Goal: Information Seeking & Learning: Learn about a topic

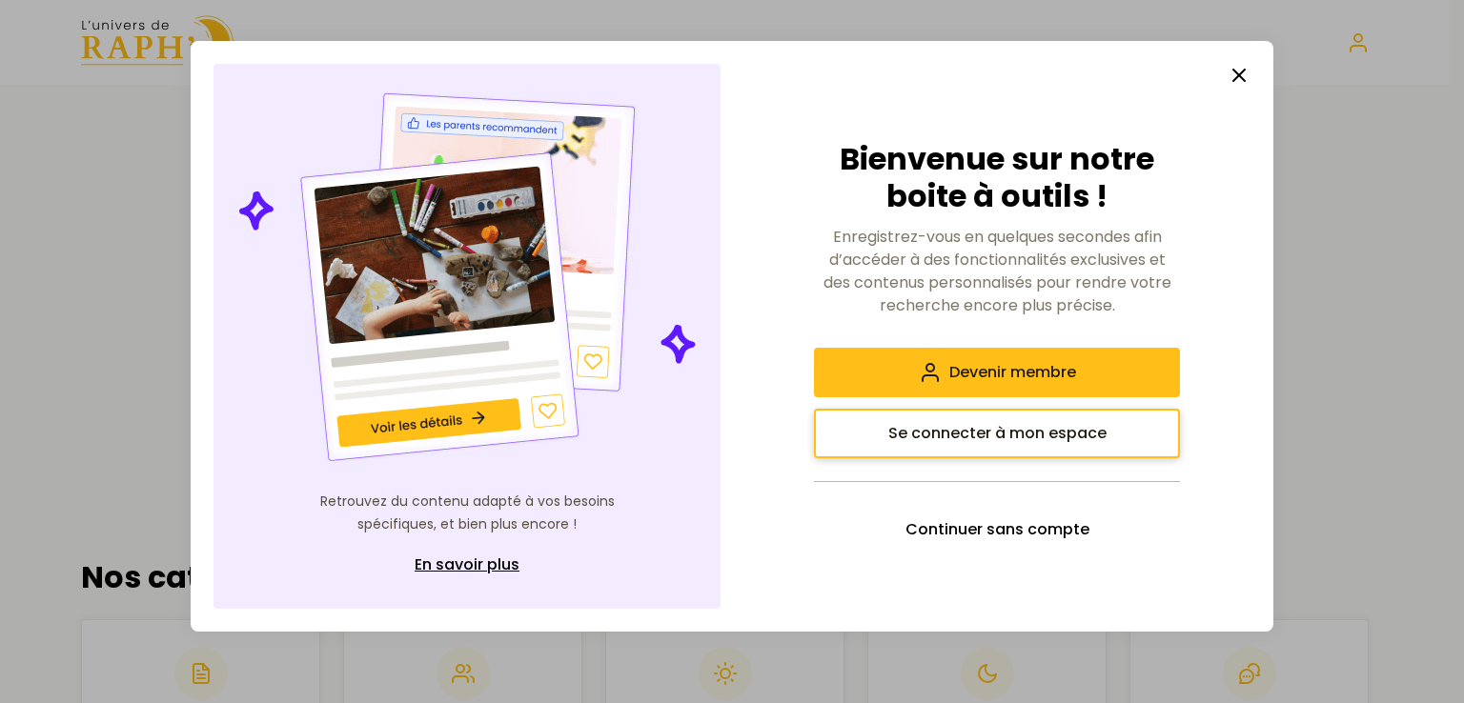
click at [946, 432] on span "Se connecter à mon espace" at bounding box center [997, 433] width 218 height 23
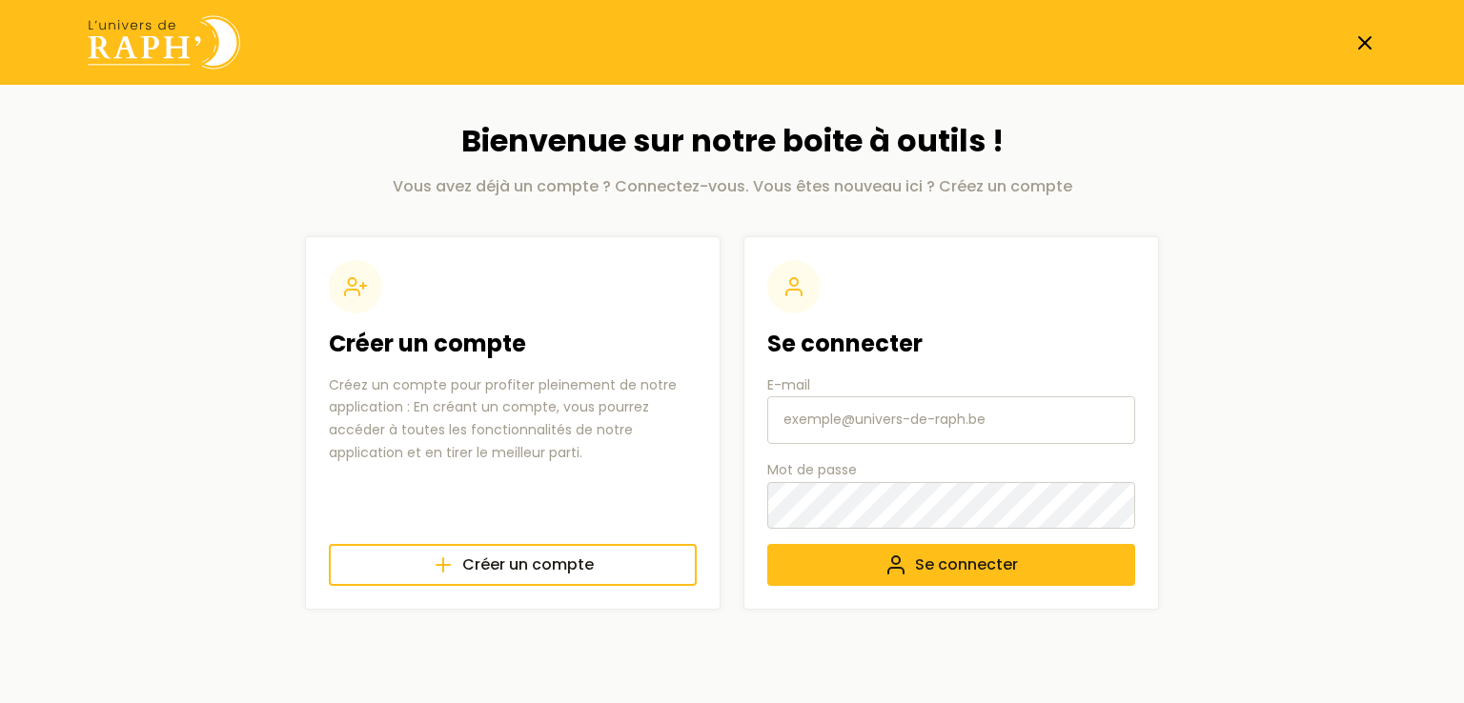
type input "[EMAIL_ADDRESS][DOMAIN_NAME]"
click at [908, 565] on button "Se connecter" at bounding box center [951, 565] width 368 height 42
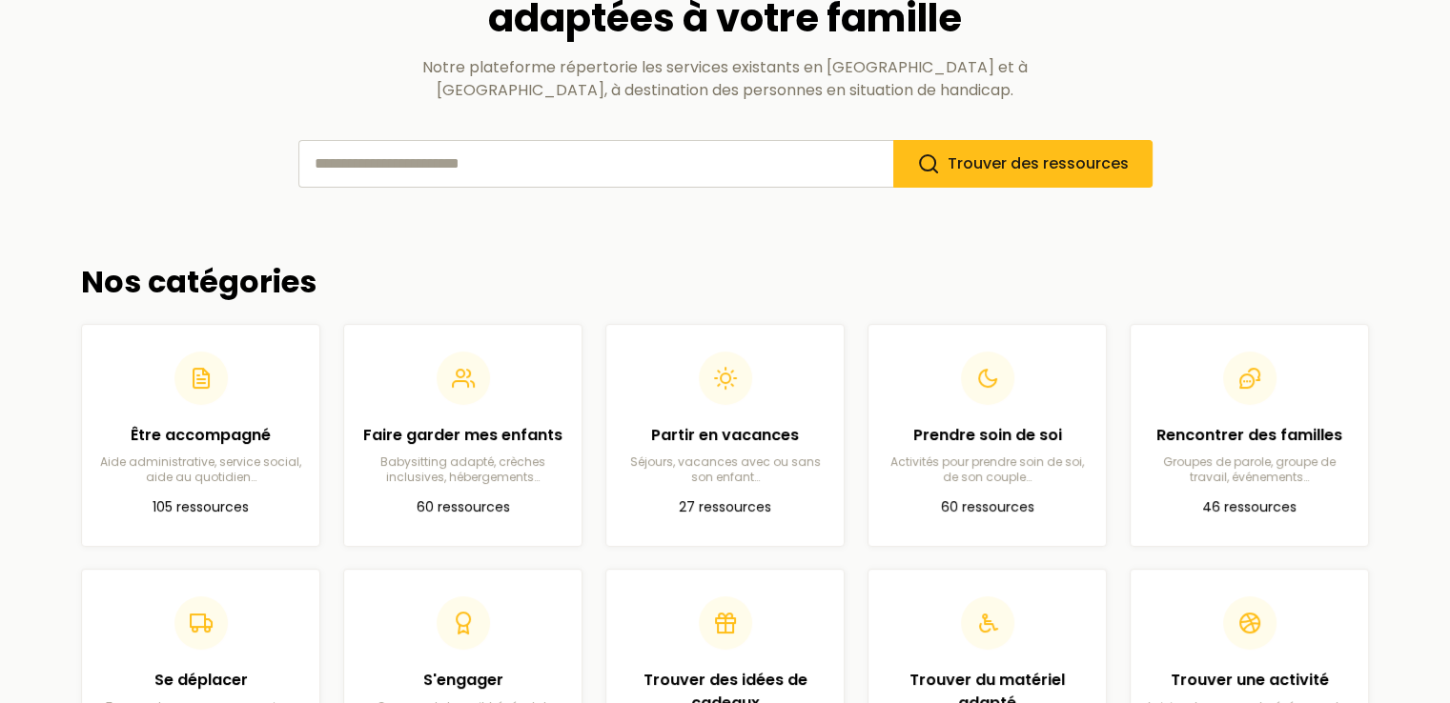
scroll to position [220, 0]
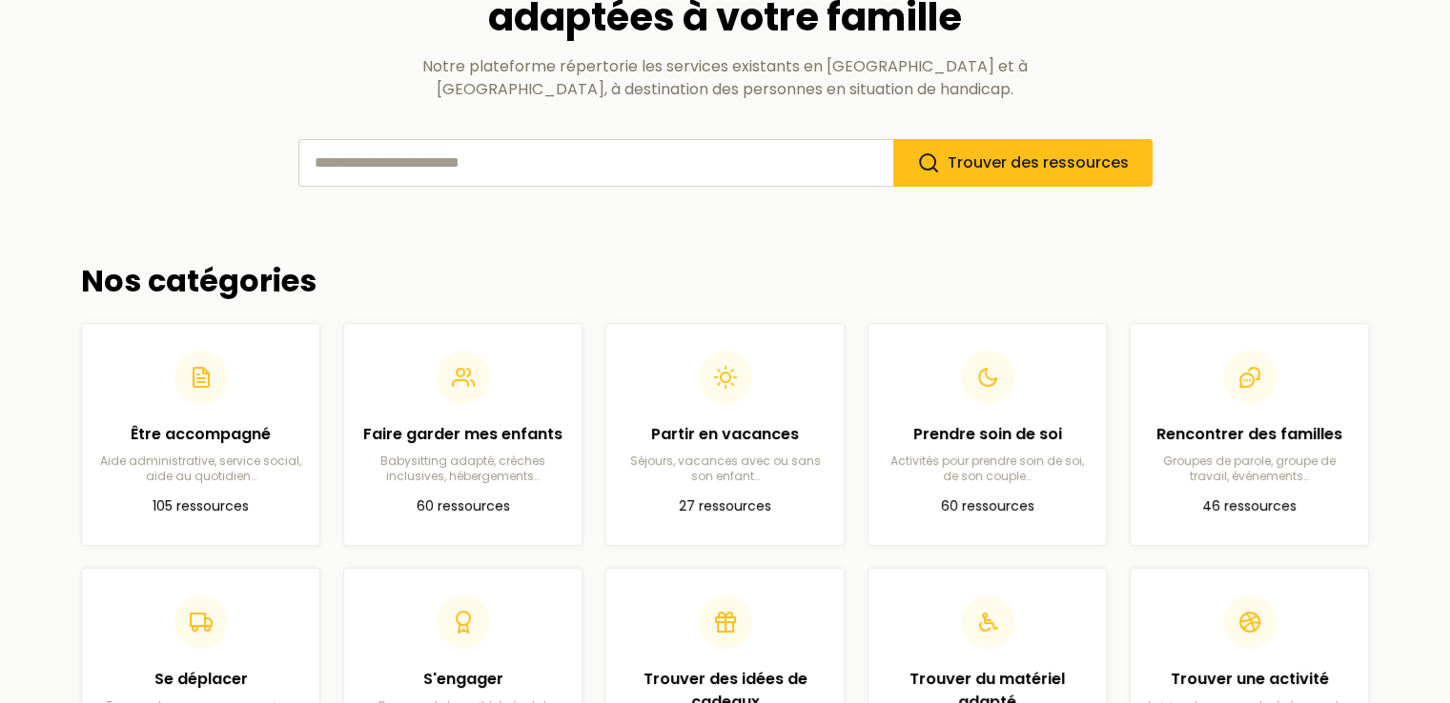
click at [433, 163] on input "search" at bounding box center [595, 163] width 595 height 48
type input "**********"
click at [893, 139] on button "Trouver des ressources" at bounding box center [1022, 163] width 259 height 48
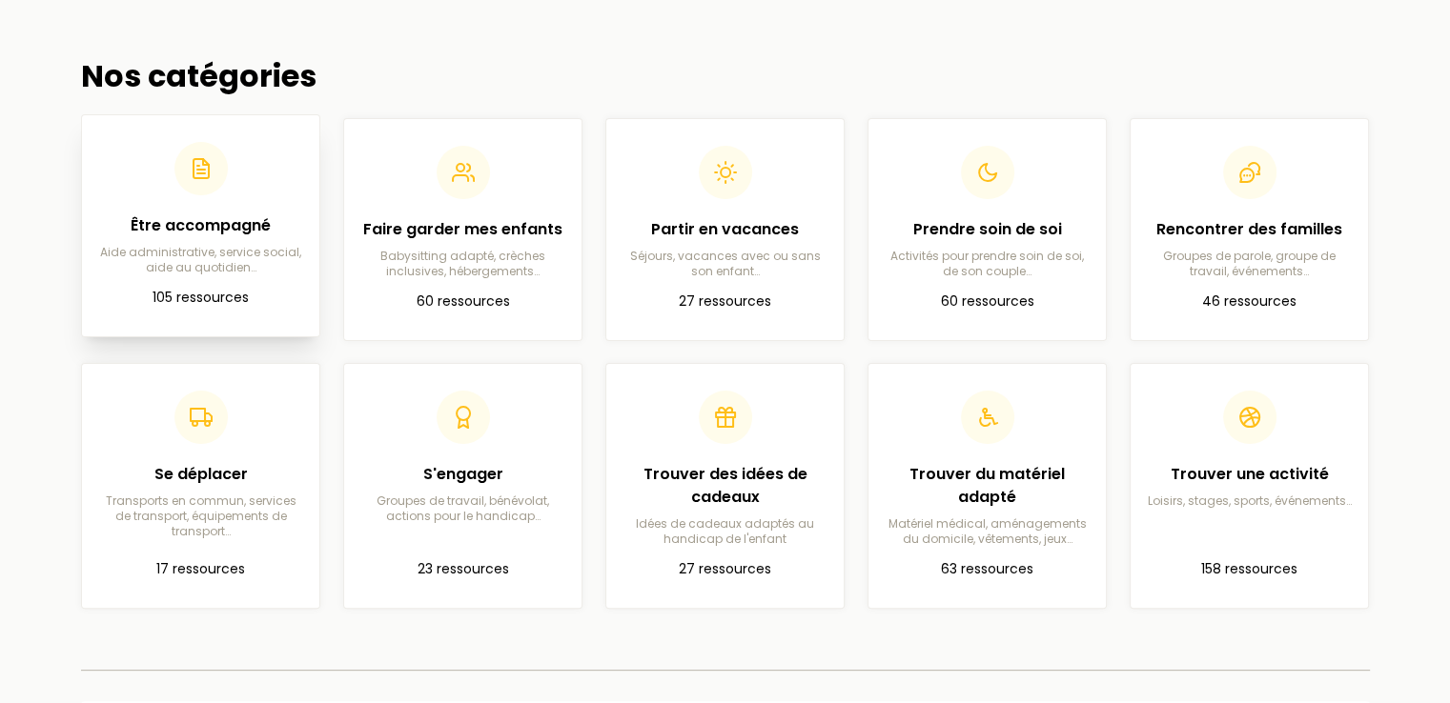
scroll to position [431, 0]
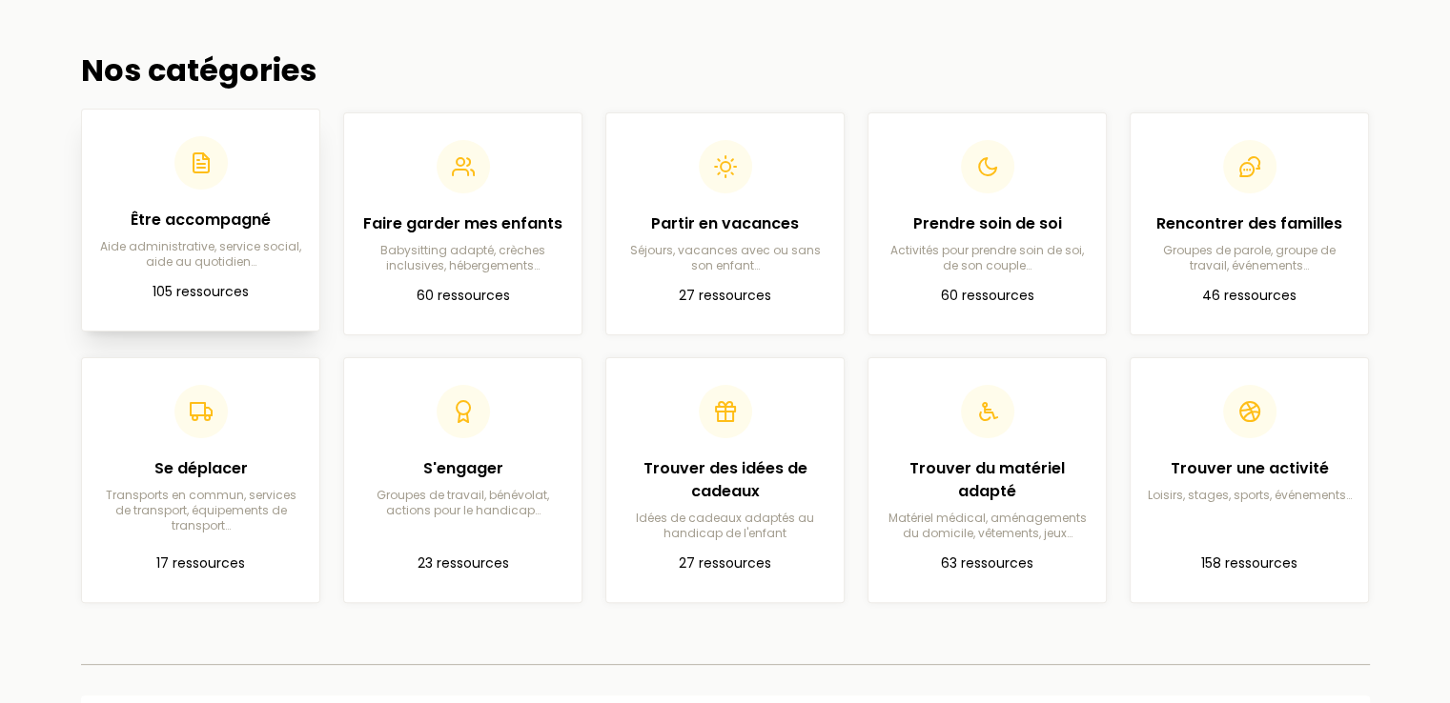
click at [214, 209] on h2 "Être accompagné" at bounding box center [200, 220] width 207 height 23
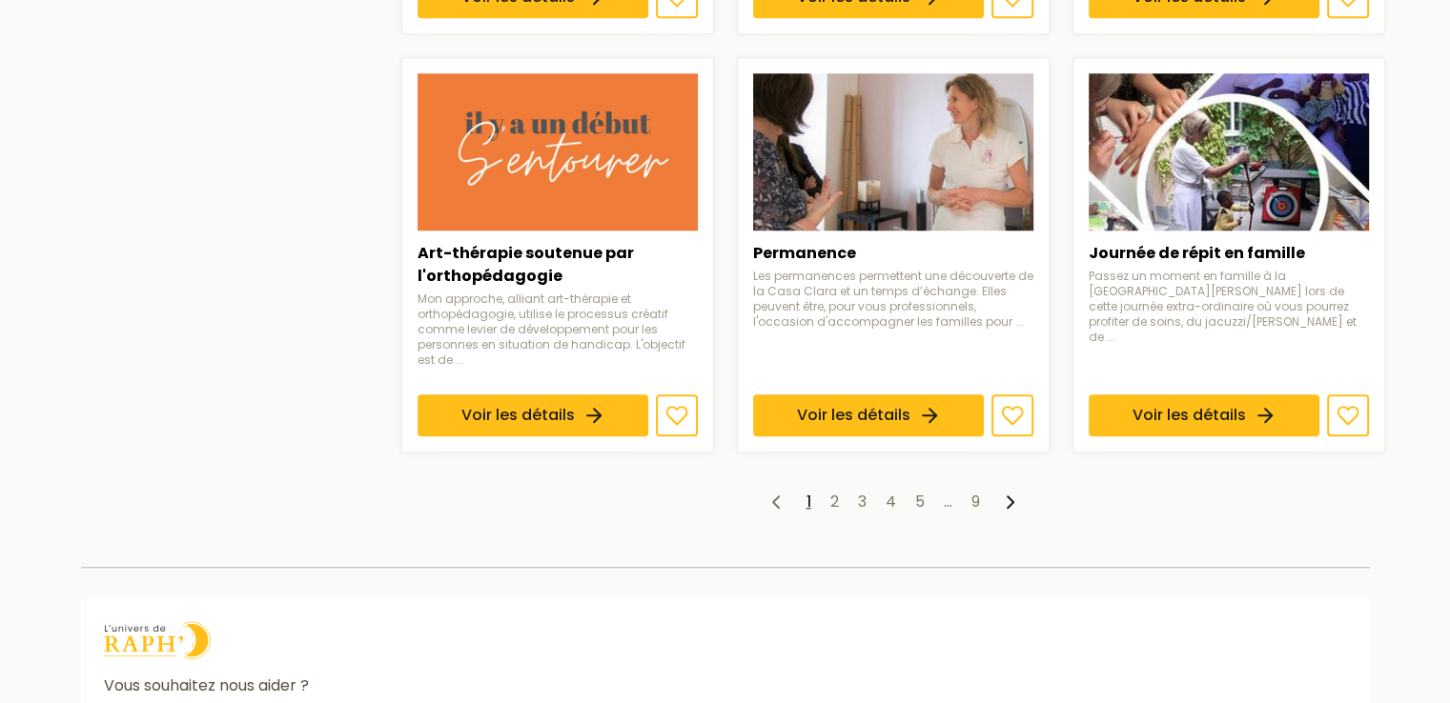
scroll to position [1578, 0]
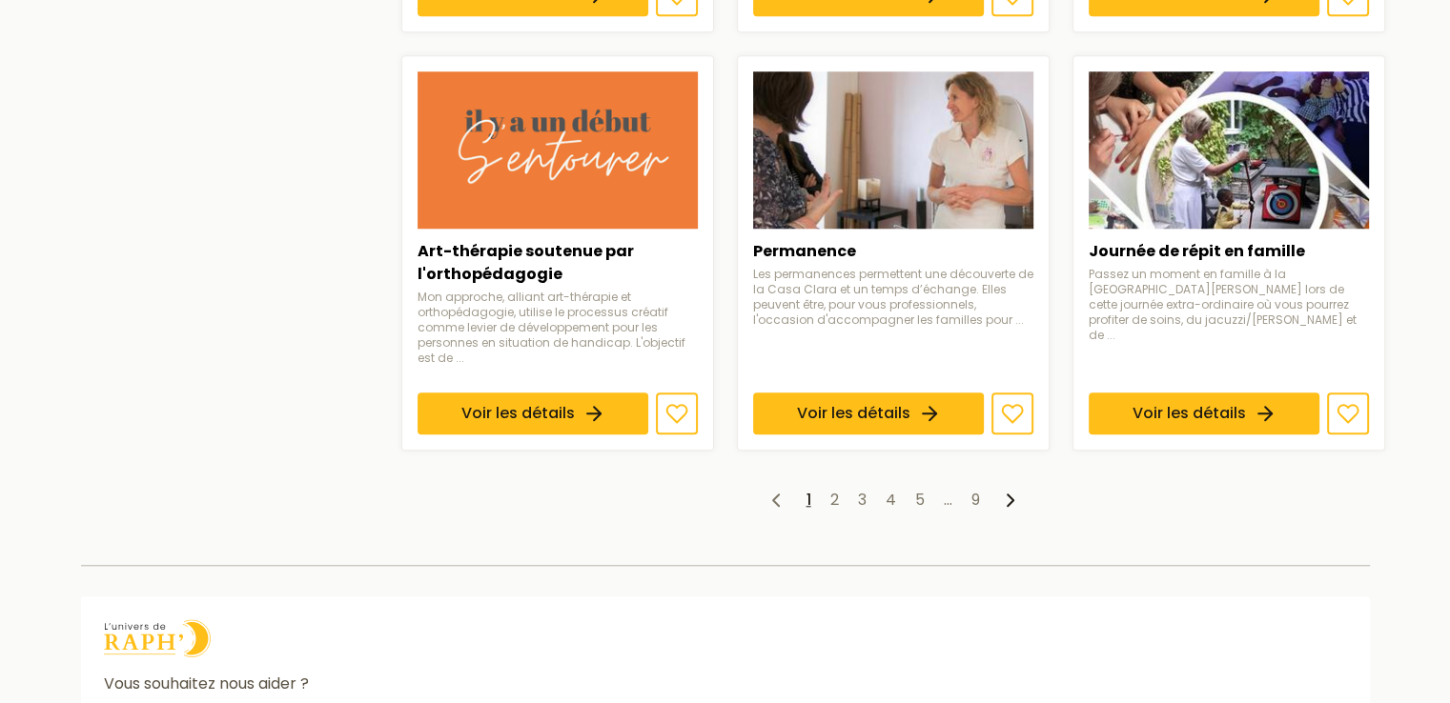
click at [1009, 489] on icon at bounding box center [1010, 500] width 23 height 23
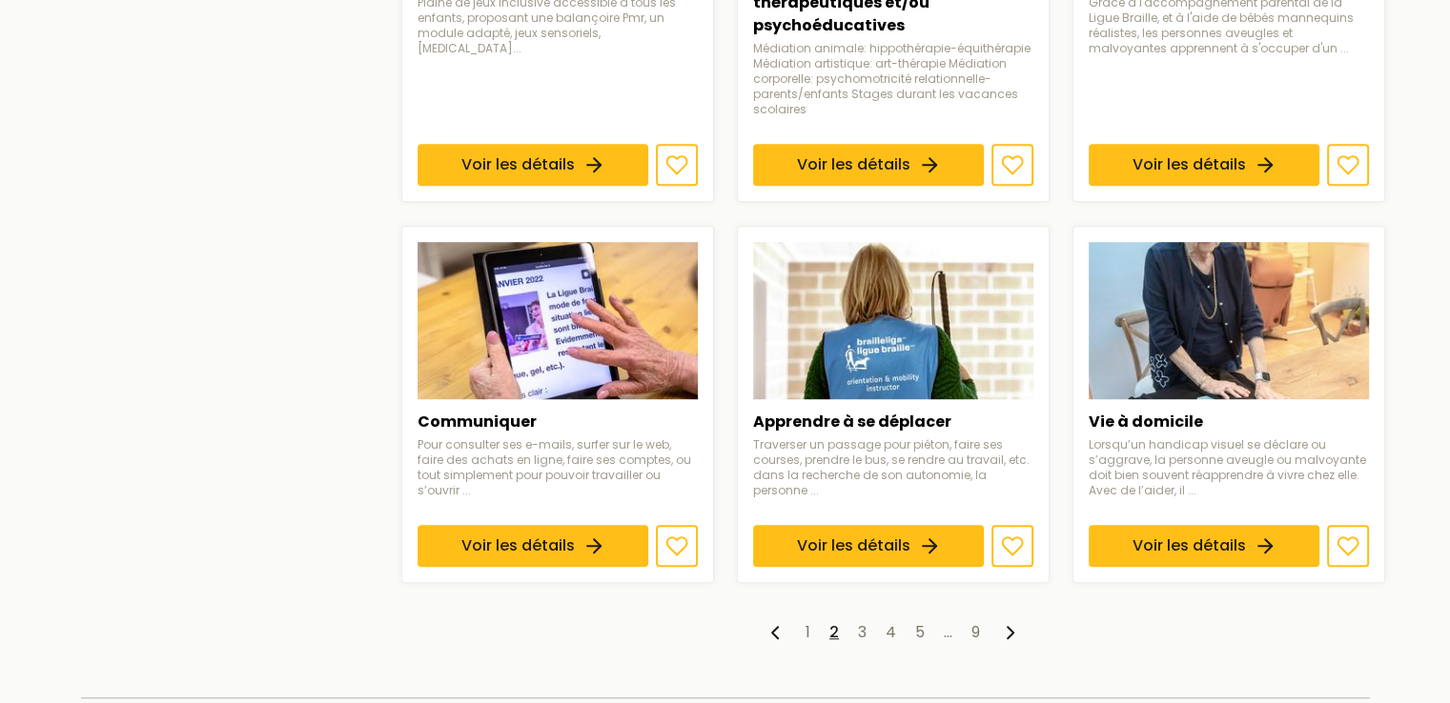
scroll to position [1372, 0]
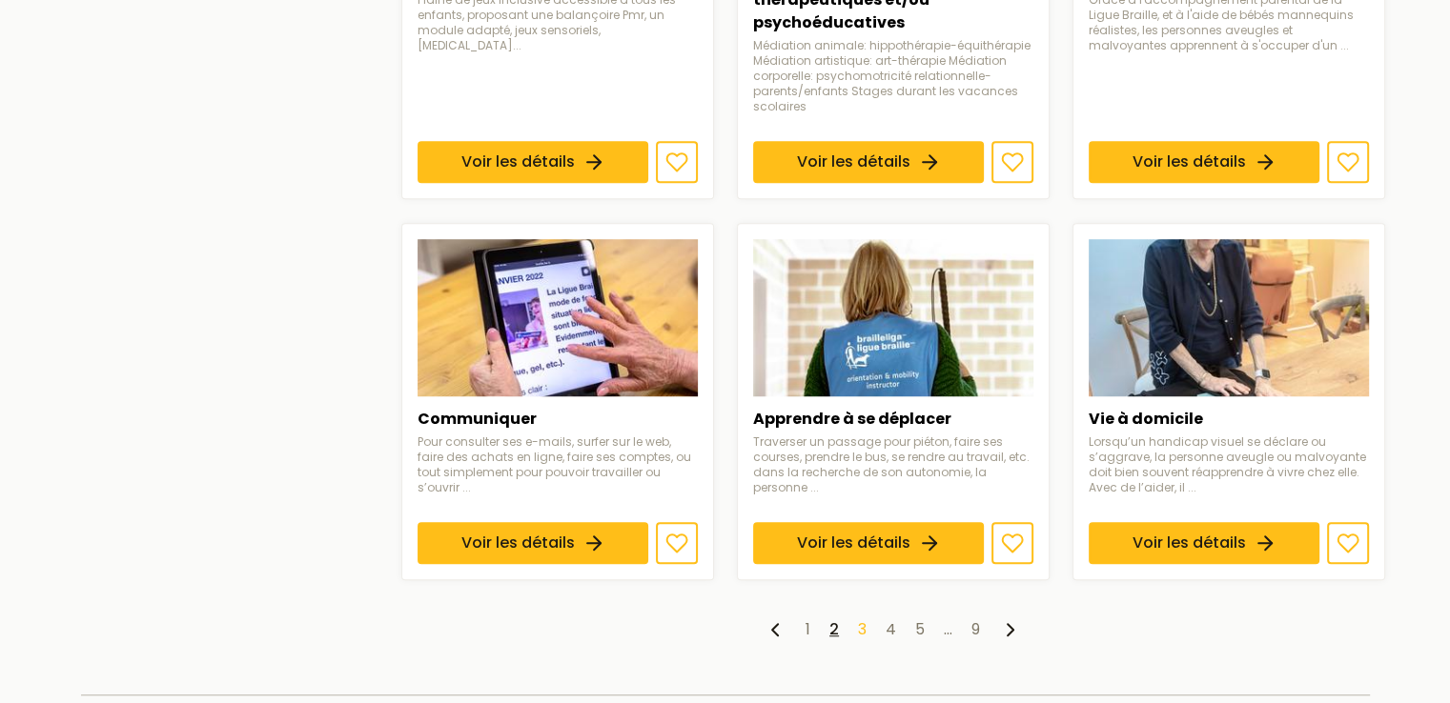
click at [862, 625] on link "3" at bounding box center [862, 630] width 9 height 22
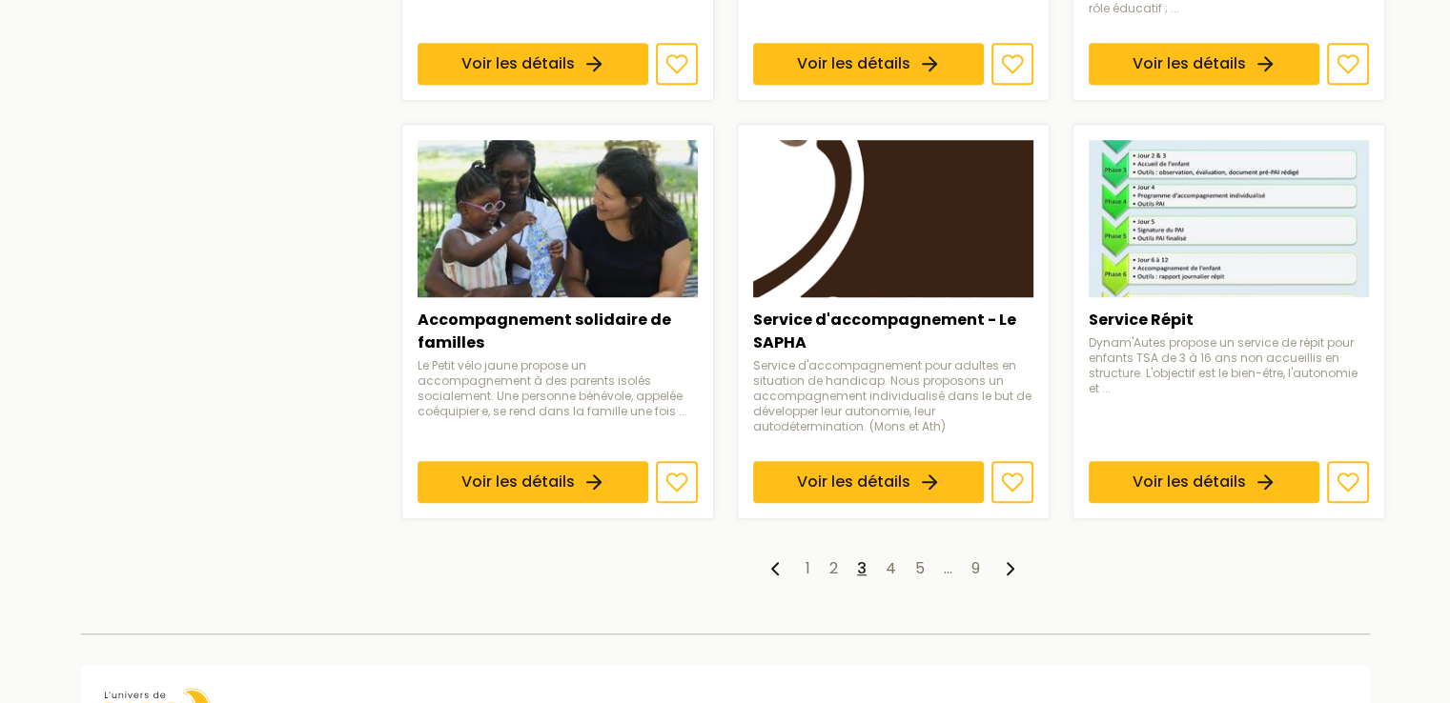
scroll to position [1426, 0]
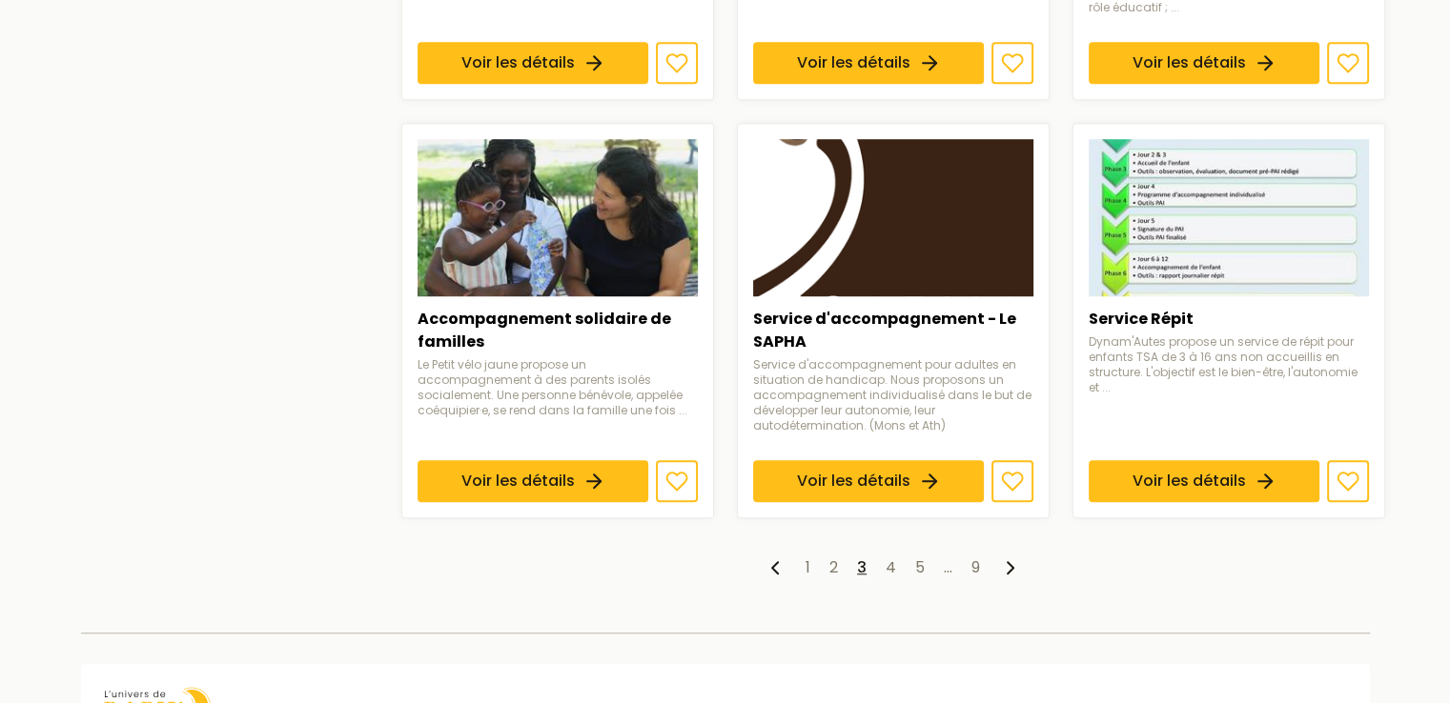
click at [888, 557] on link "4" at bounding box center [891, 568] width 10 height 22
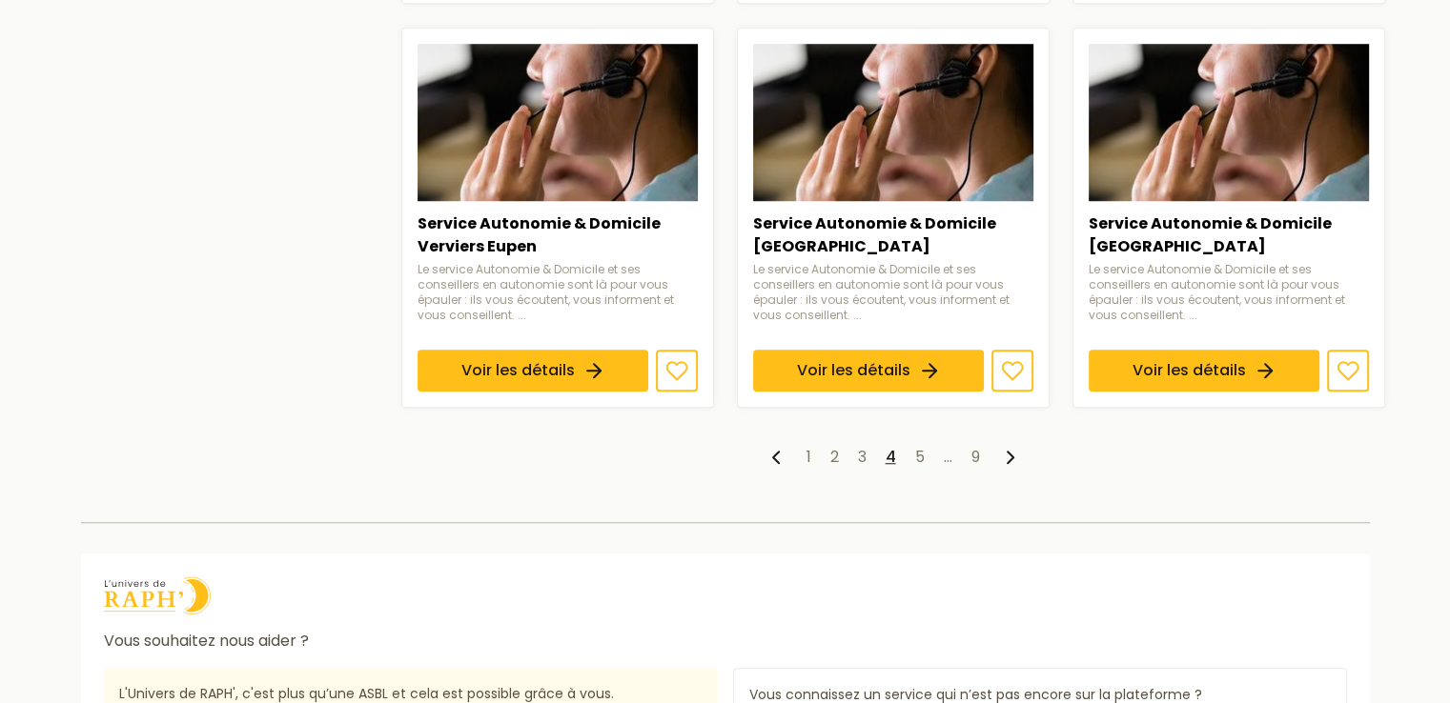
scroll to position [1506, 0]
click at [919, 446] on link "5" at bounding box center [920, 457] width 10 height 22
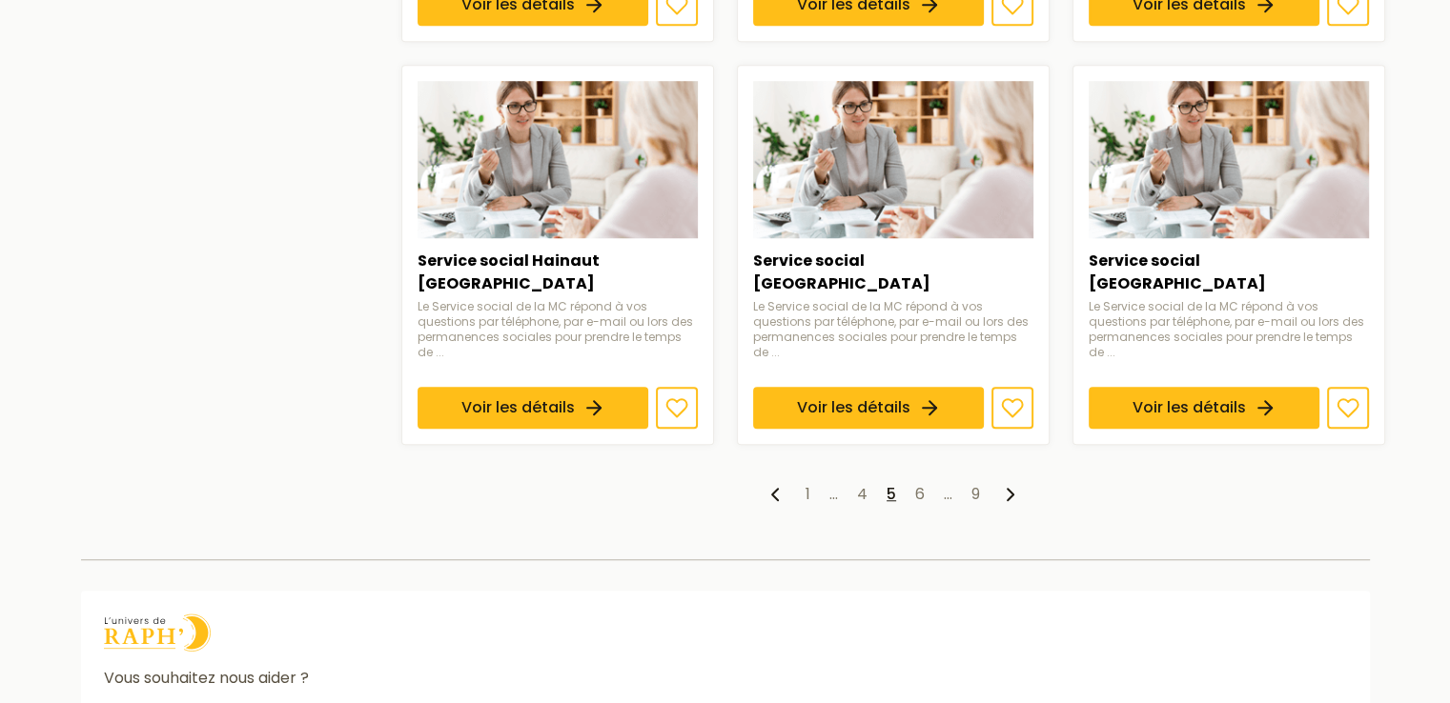
scroll to position [1508, 0]
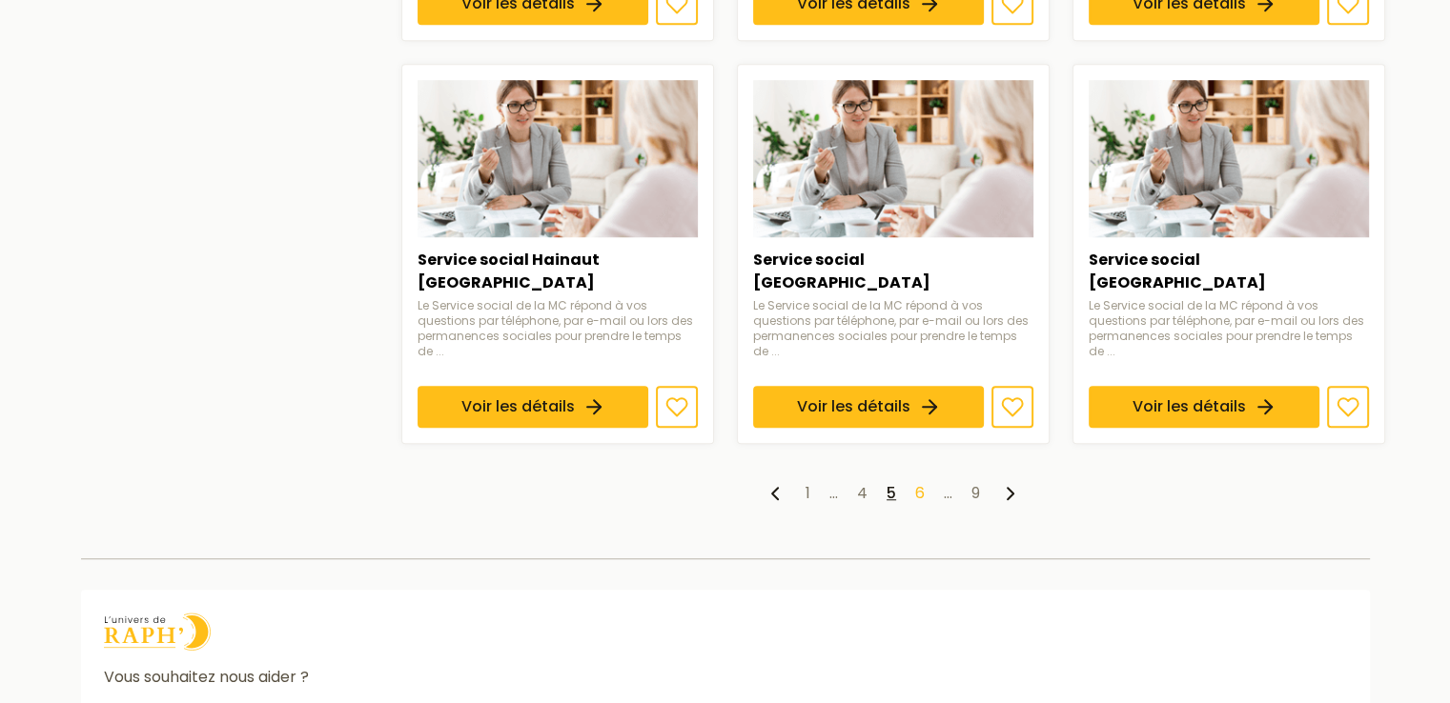
click at [922, 482] on link "6" at bounding box center [920, 493] width 10 height 22
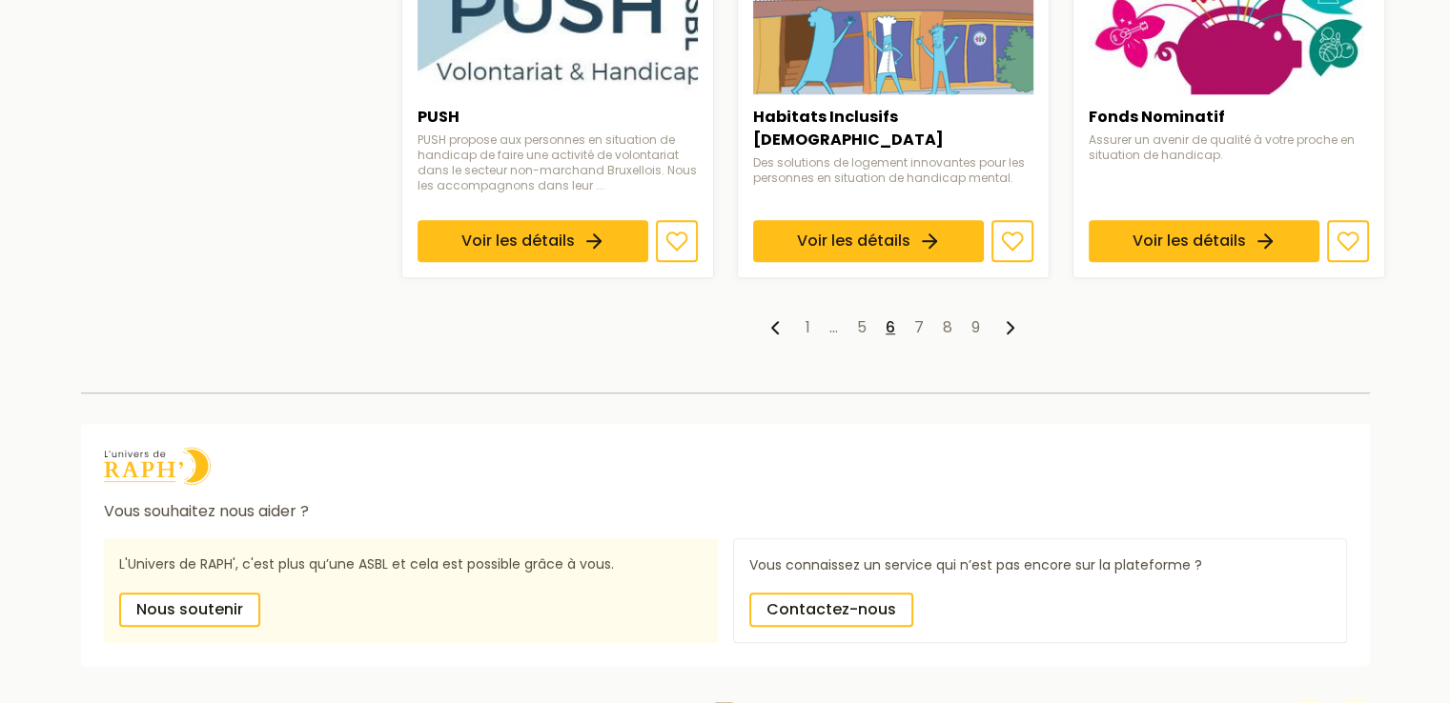
scroll to position [1646, 0]
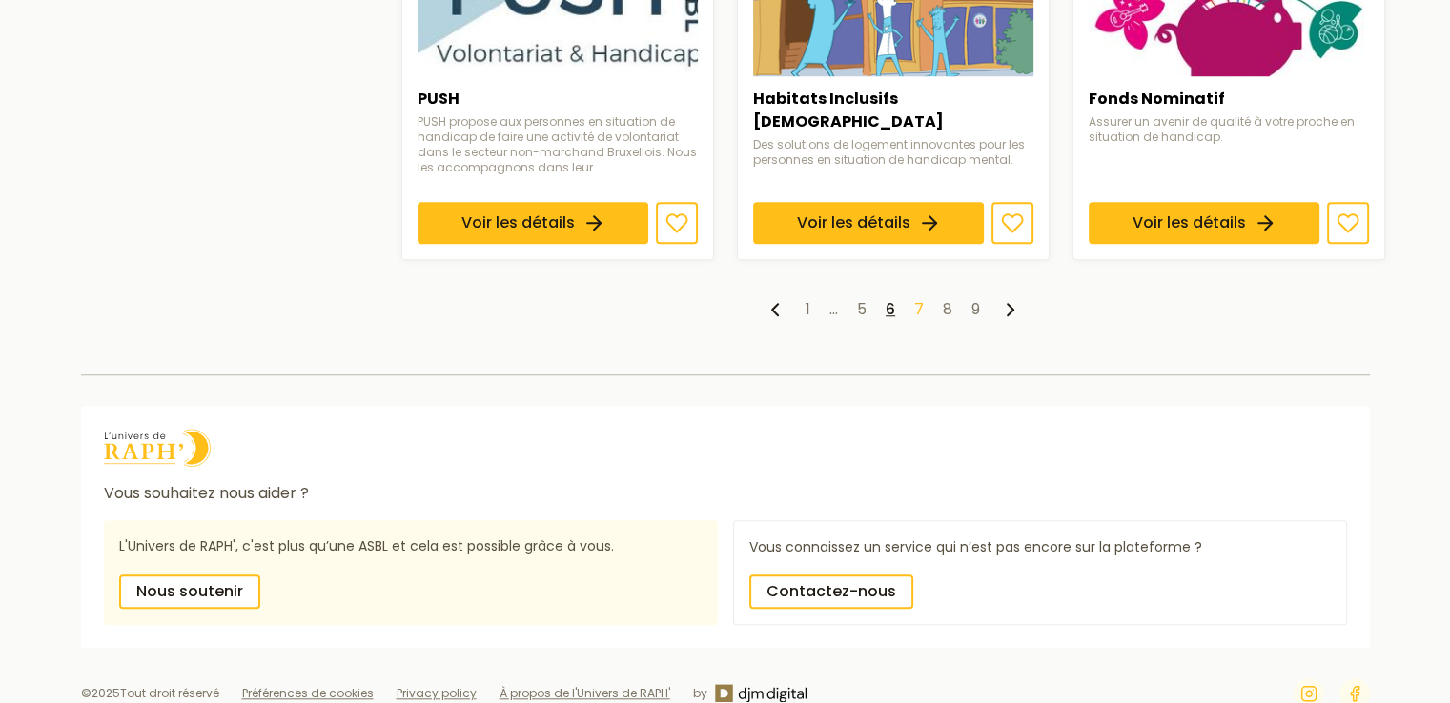
click at [917, 298] on link "7" at bounding box center [919, 309] width 10 height 22
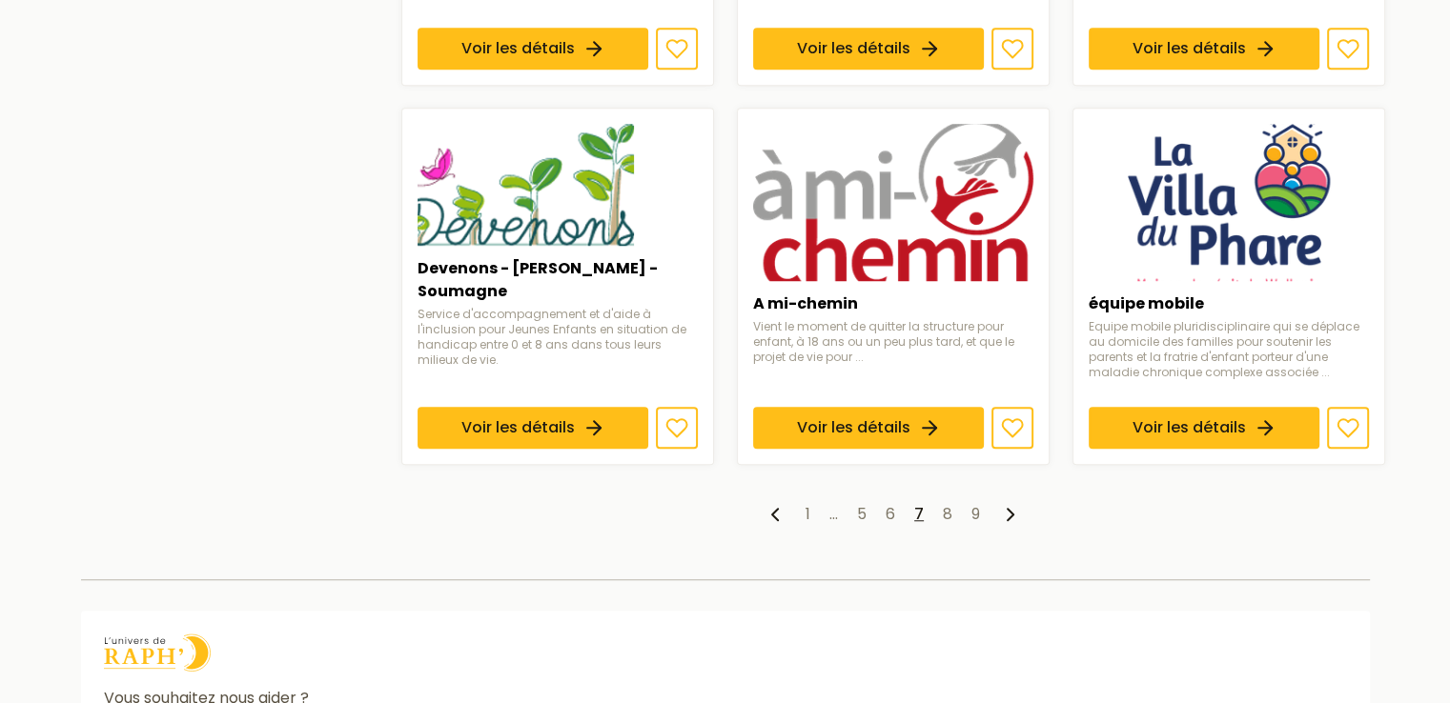
scroll to position [1426, 0]
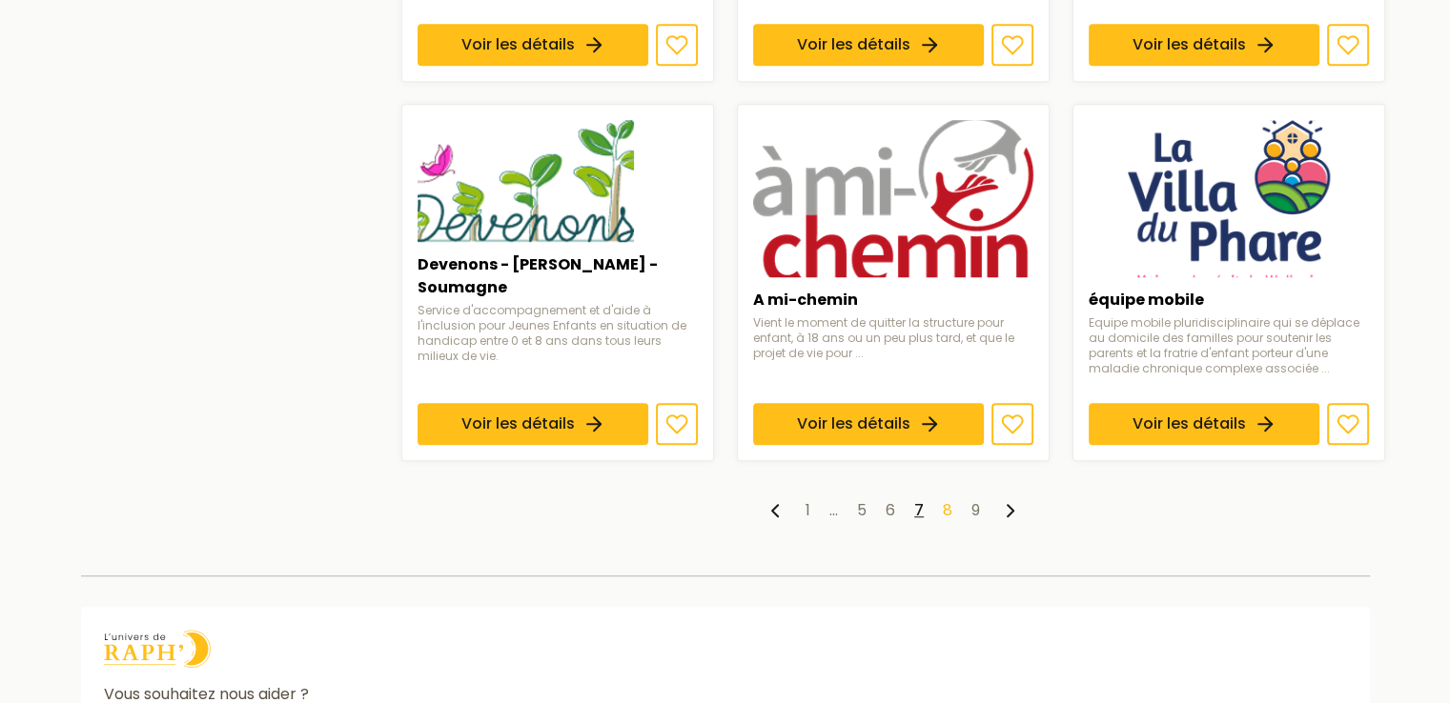
click at [943, 502] on link "8" at bounding box center [948, 510] width 10 height 22
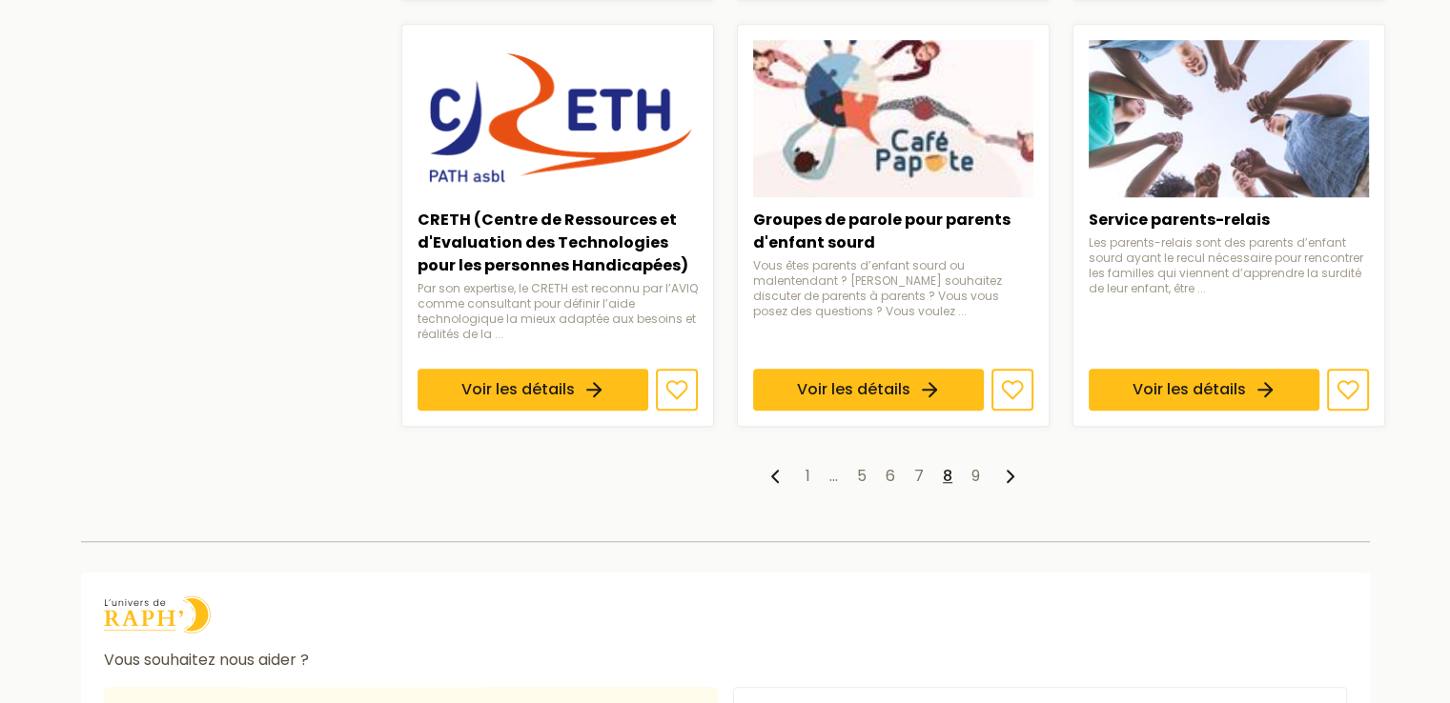
scroll to position [1550, 0]
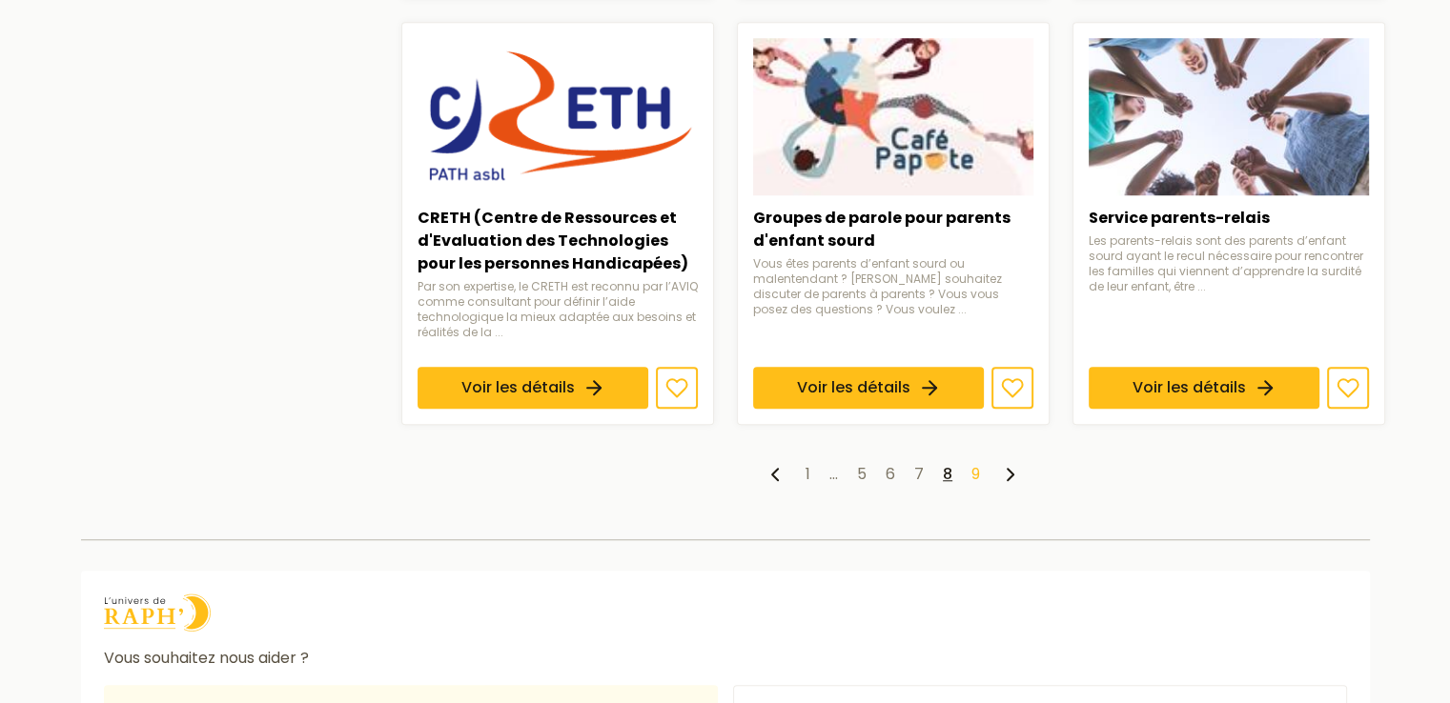
click at [972, 466] on link "9" at bounding box center [975, 474] width 9 height 22
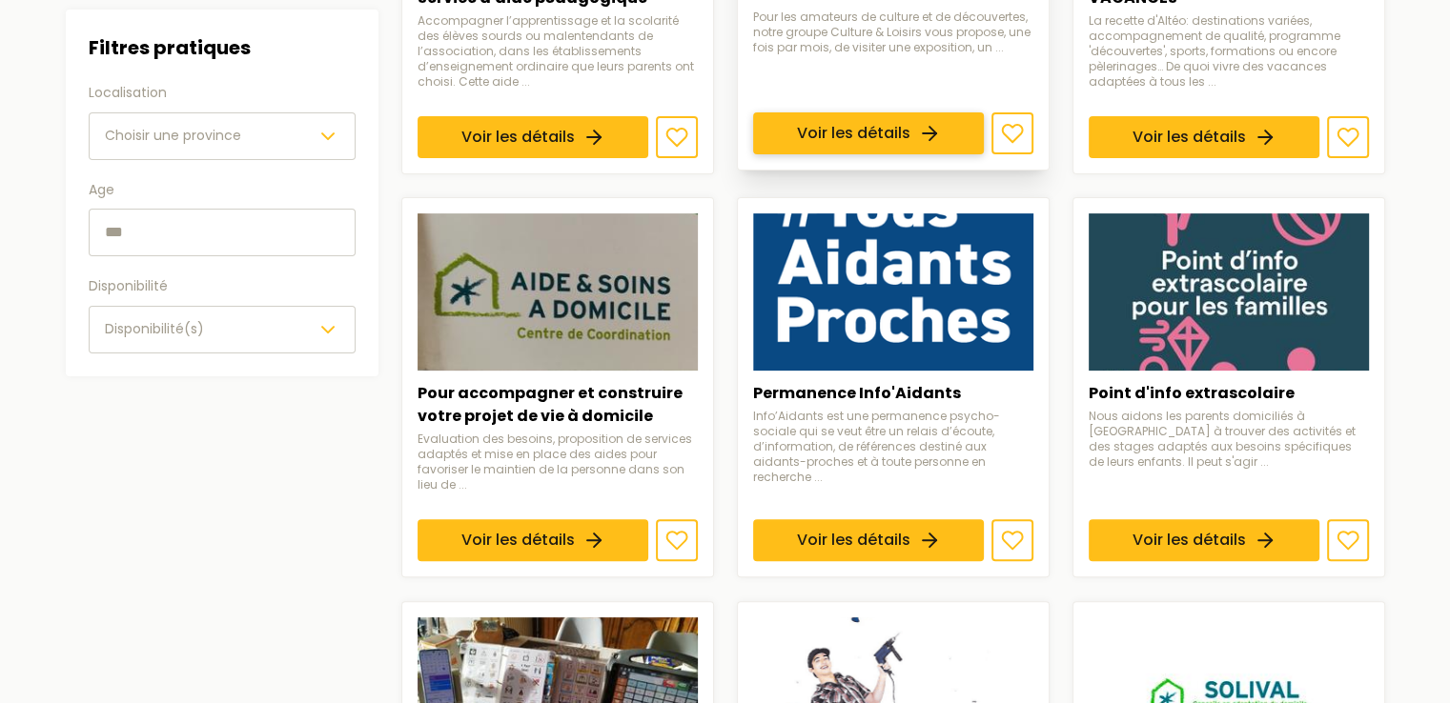
scroll to position [518, 0]
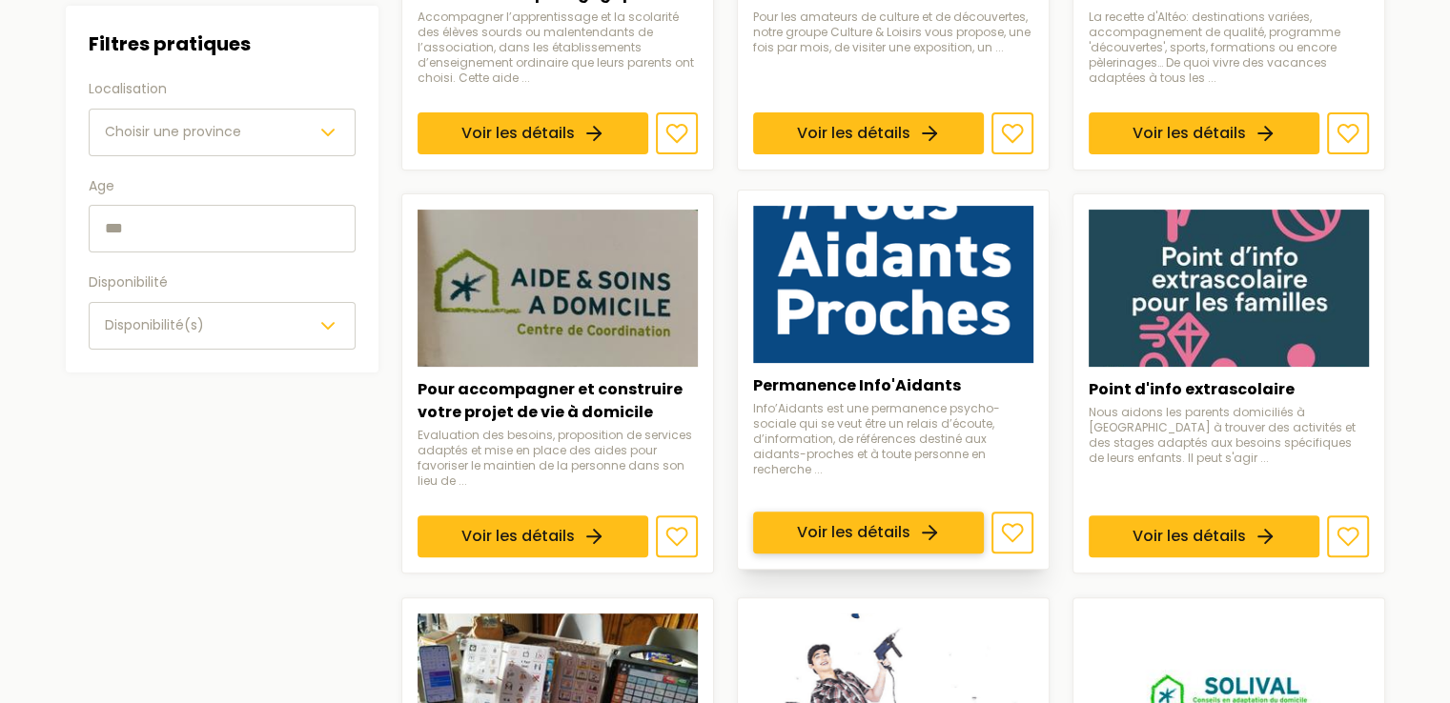
click at [894, 524] on link "Voir les détails" at bounding box center [868, 534] width 231 height 42
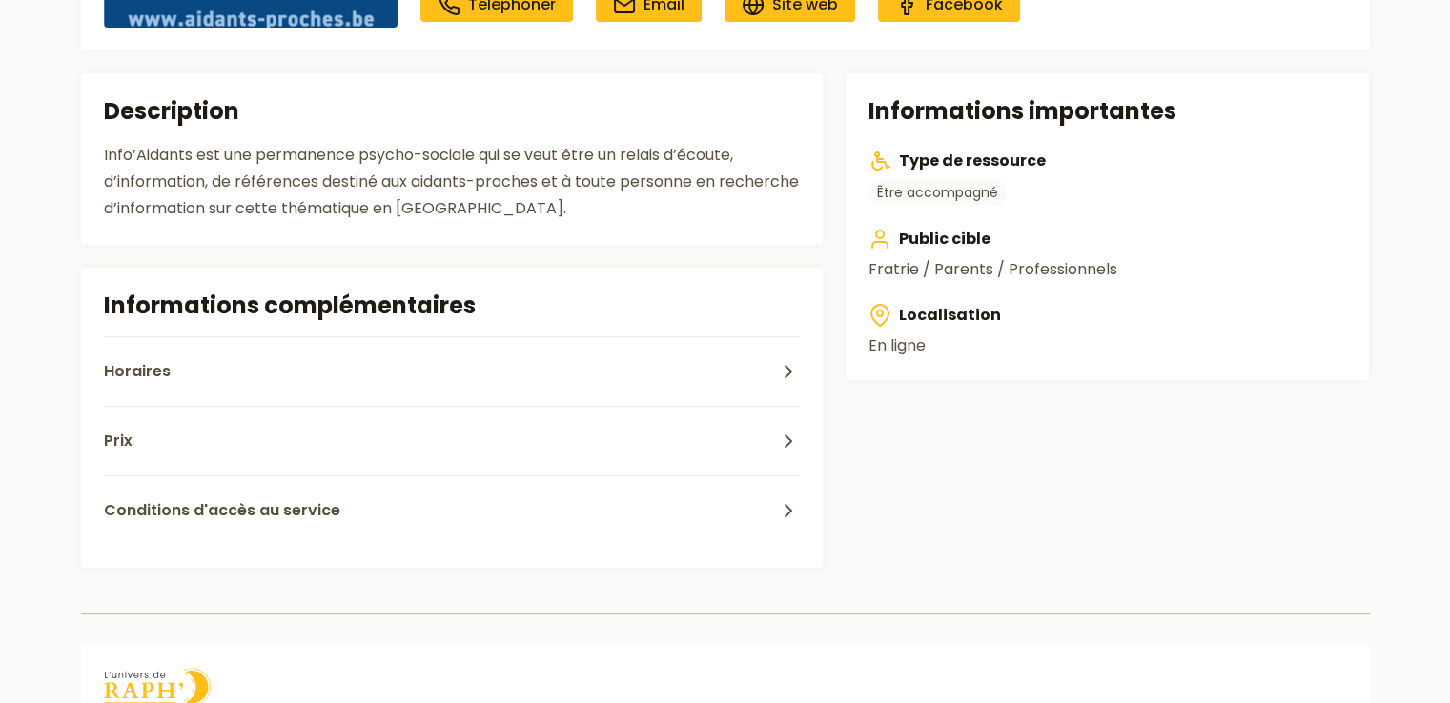
scroll to position [336, 0]
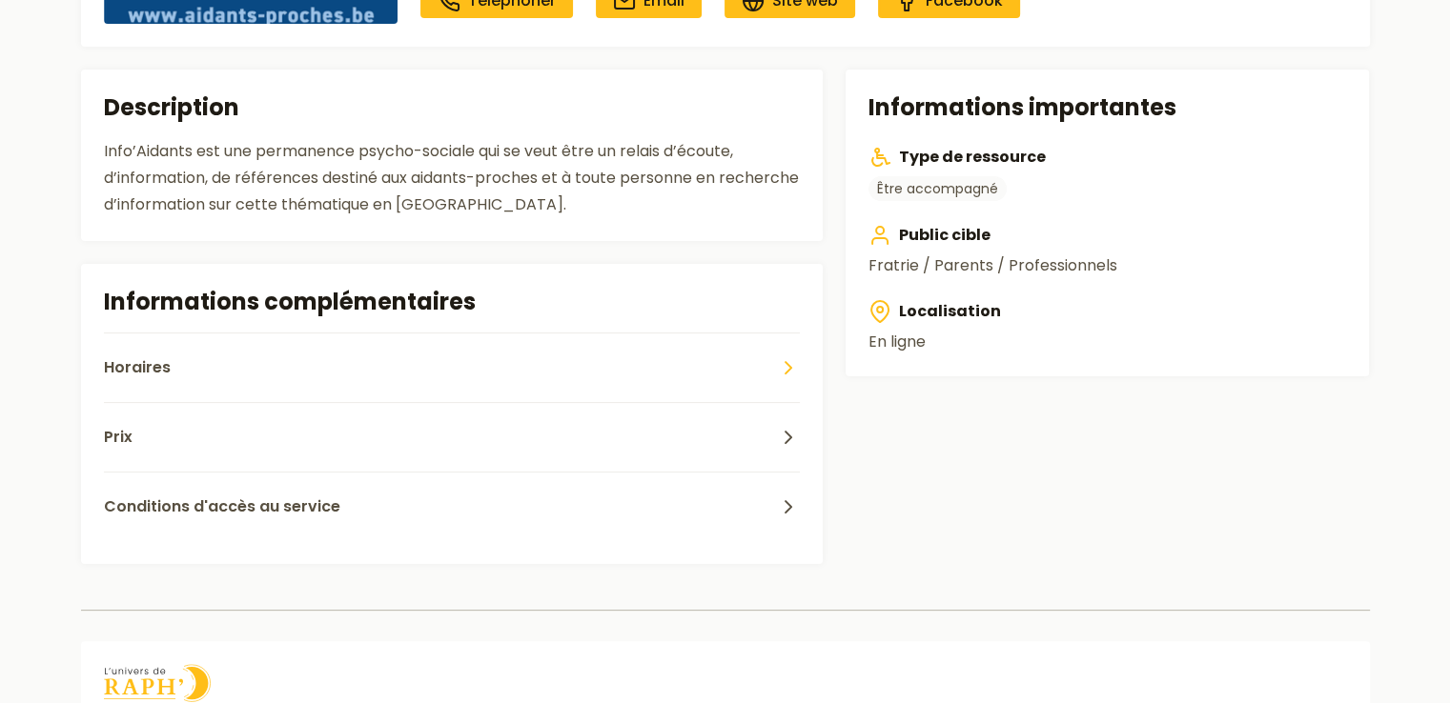
click at [490, 358] on button "Horaires" at bounding box center [452, 368] width 697 height 70
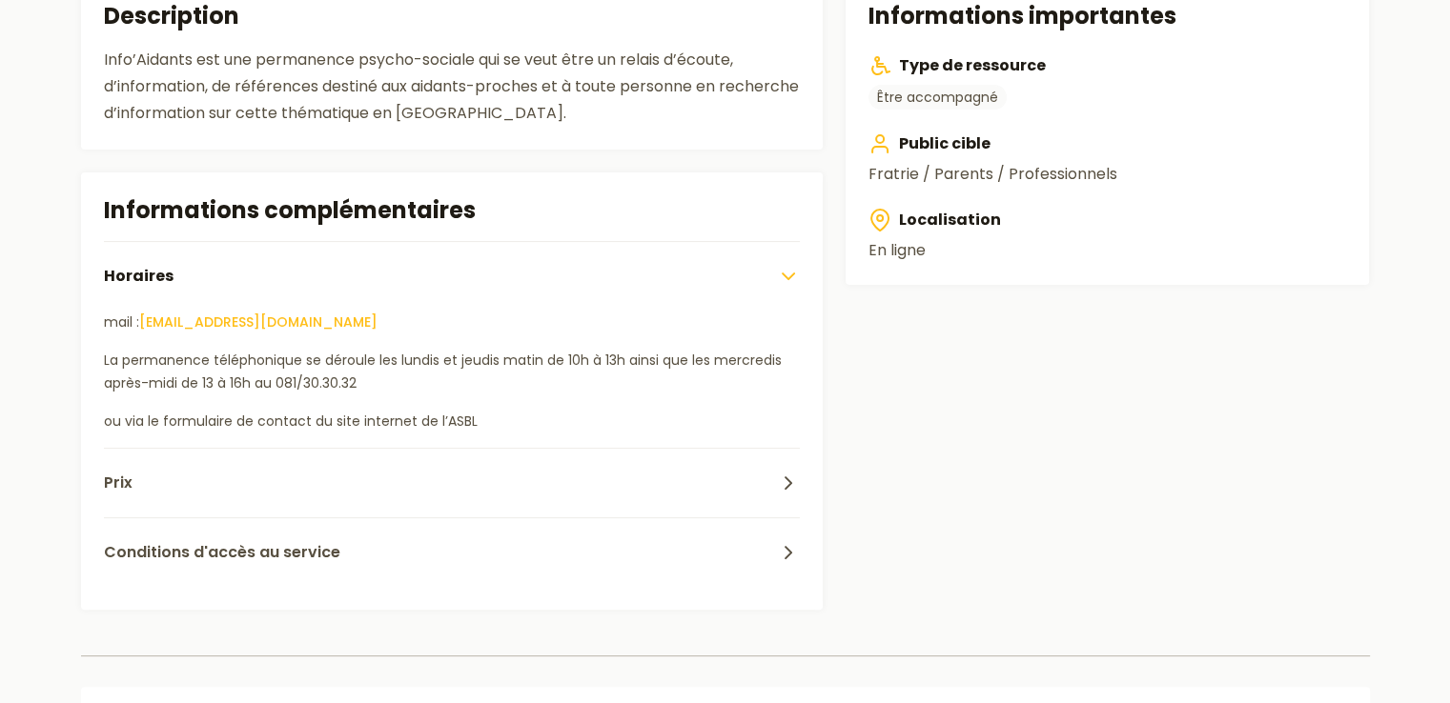
scroll to position [431, 0]
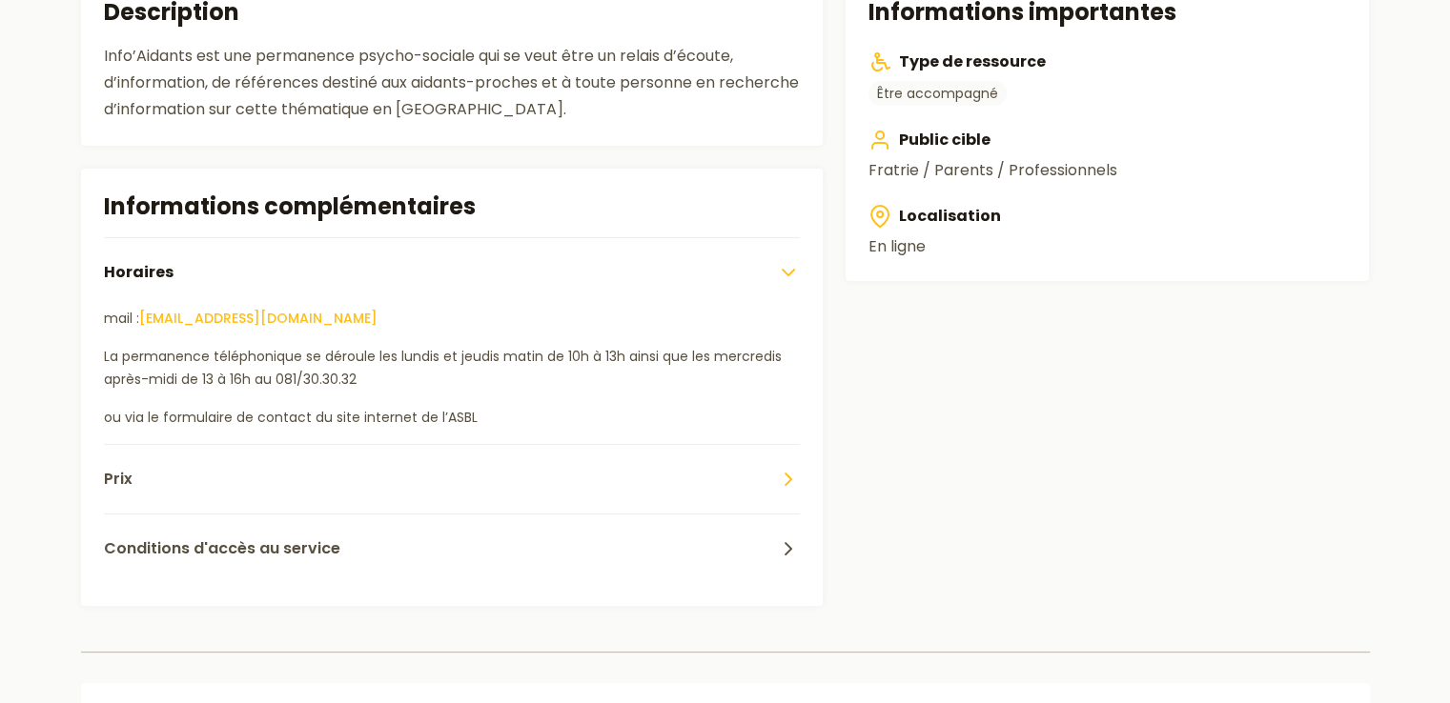
click at [407, 471] on button "Prix" at bounding box center [452, 479] width 697 height 70
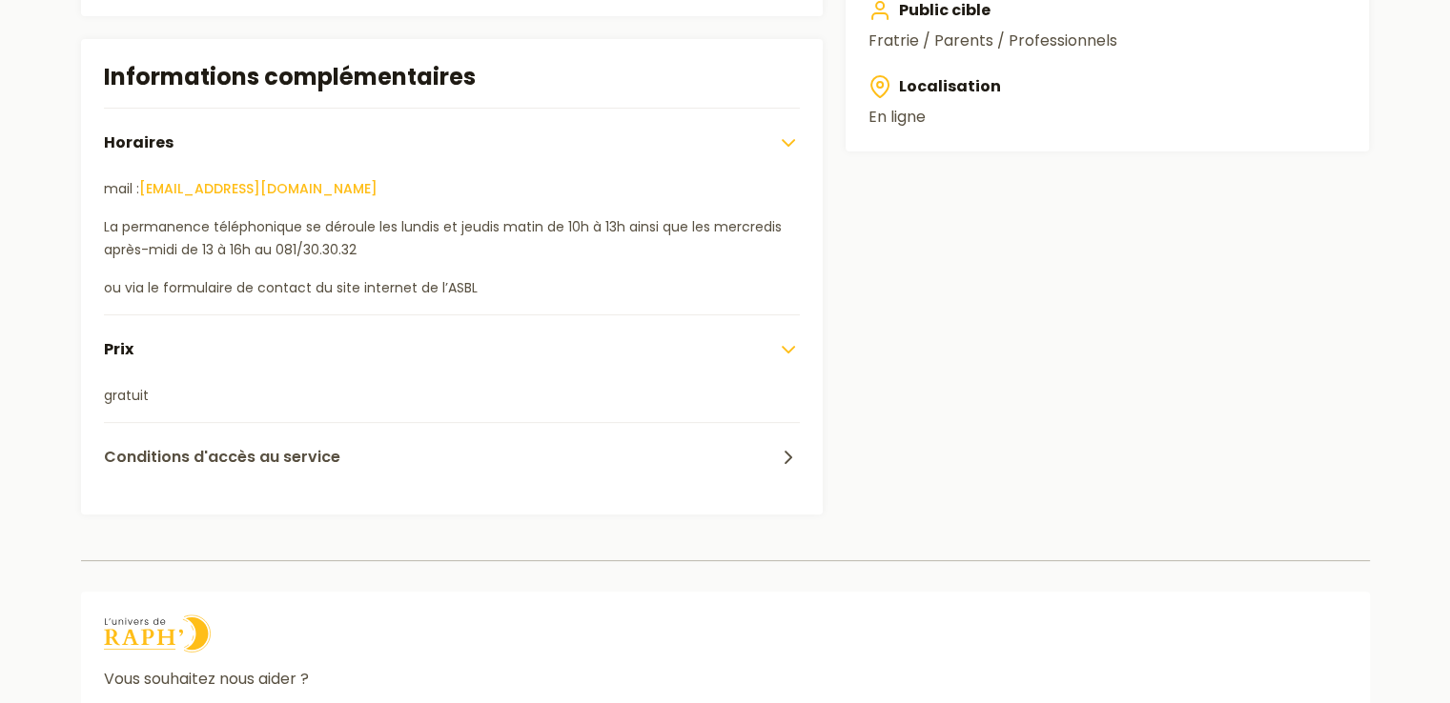
scroll to position [560, 0]
click at [266, 458] on span "Conditions d'accès au service" at bounding box center [222, 457] width 236 height 23
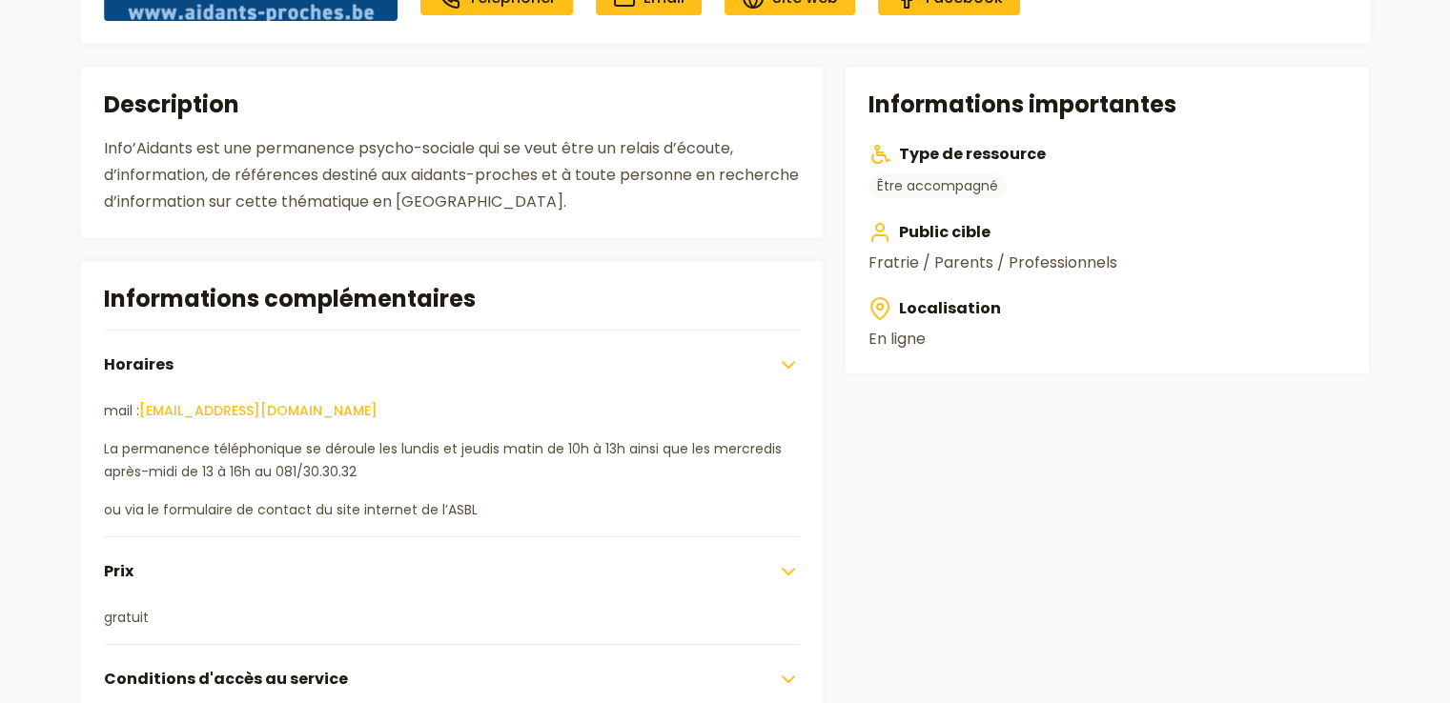
scroll to position [0, 0]
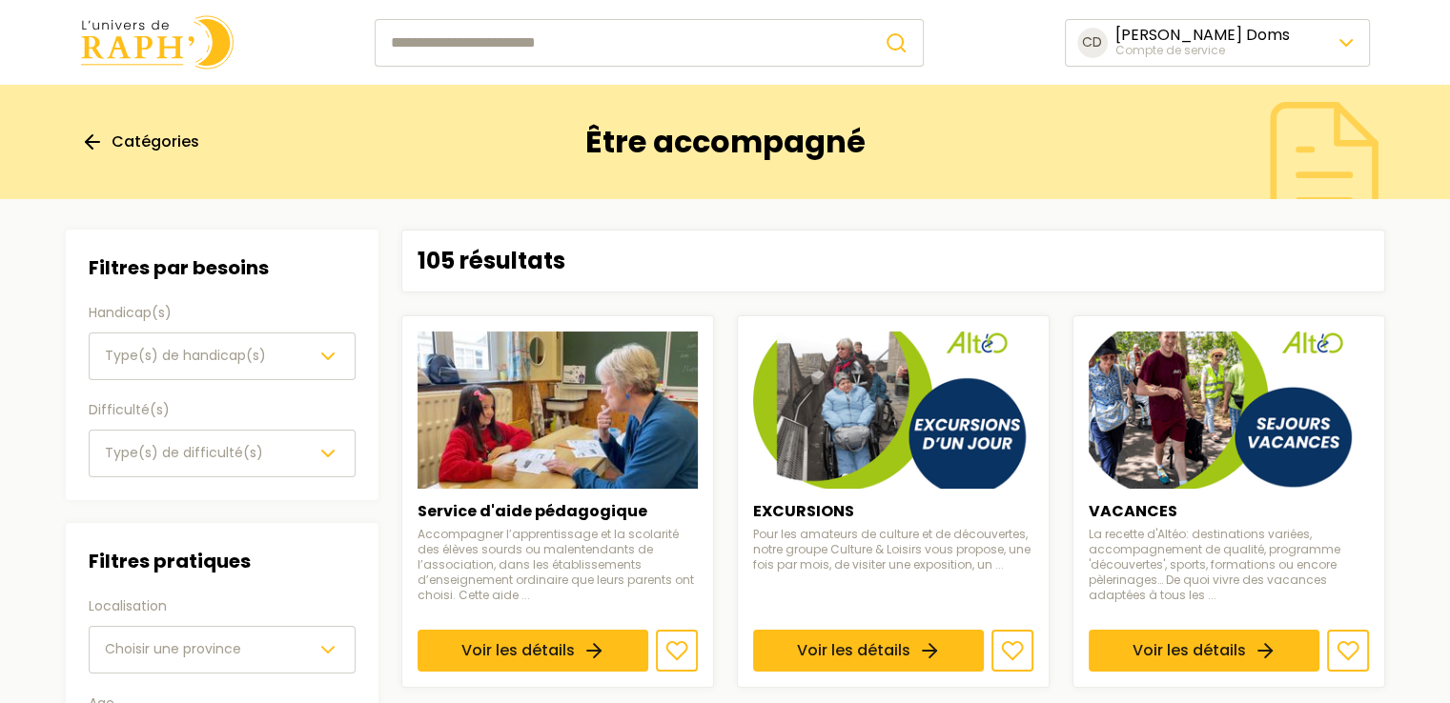
click at [124, 135] on span "Catégories" at bounding box center [156, 142] width 88 height 23
